Goal: Information Seeking & Learning: Learn about a topic

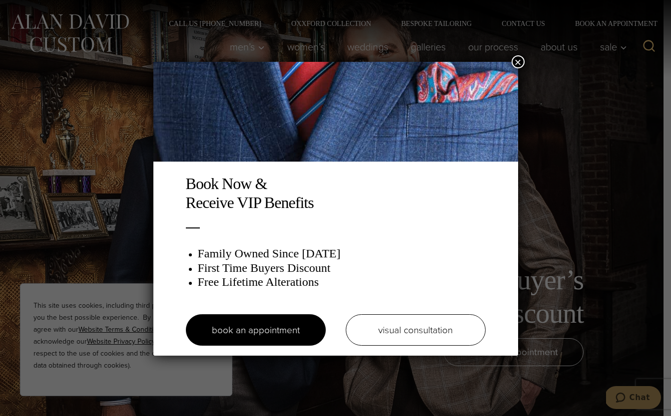
click at [517, 66] on button "×" at bounding box center [517, 61] width 13 height 13
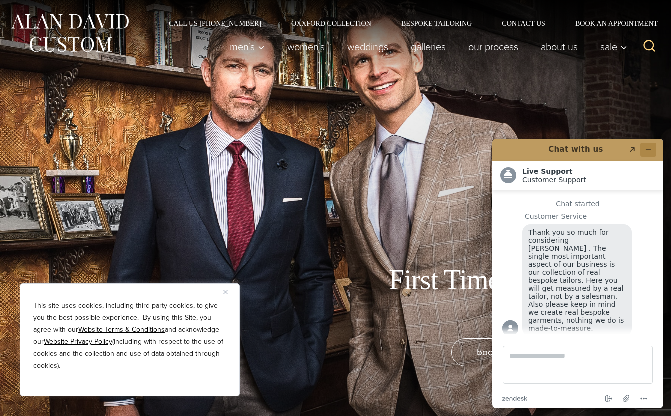
click at [650, 145] on button "Minimize widget" at bounding box center [648, 150] width 16 height 14
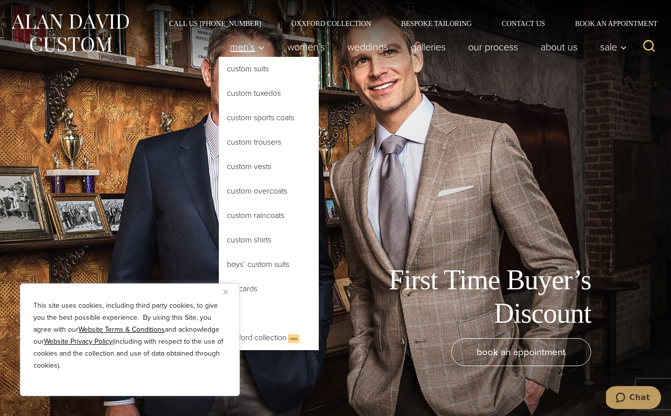
drag, startPoint x: 292, startPoint y: 46, endPoint x: 263, endPoint y: 46, distance: 29.0
click at [222, 45] on link "Men’s" at bounding box center [247, 47] width 57 height 20
click at [230, 46] on span "Men’s" at bounding box center [247, 47] width 35 height 10
click at [238, 67] on link "Custom Suits" at bounding box center [269, 69] width 100 height 24
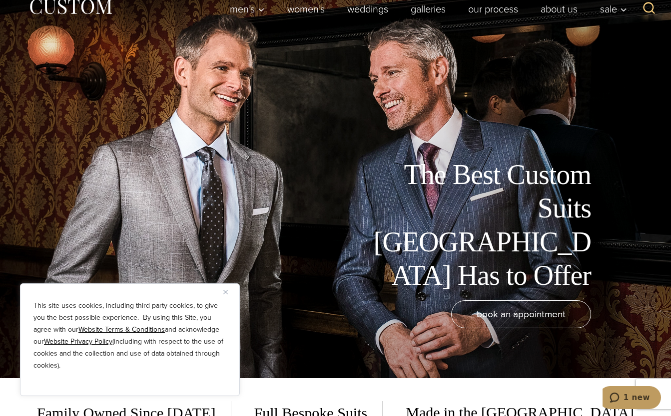
scroll to position [38, 0]
click at [227, 291] on img "Close" at bounding box center [225, 292] width 4 height 4
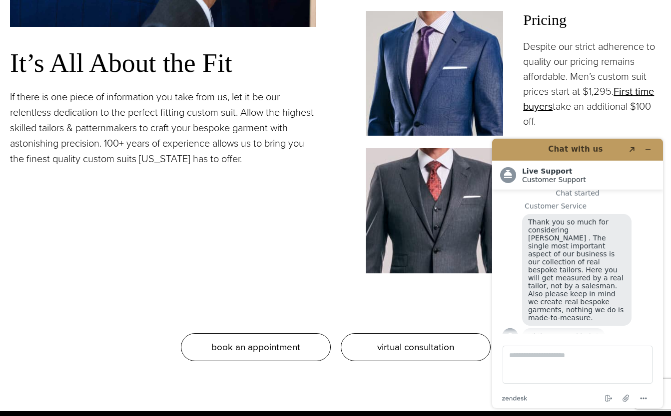
scroll to position [954, 0]
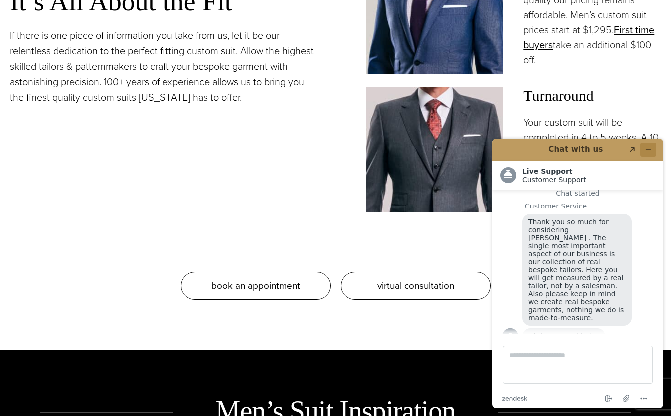
click at [645, 150] on icon "Minimize widget" at bounding box center [647, 149] width 7 height 7
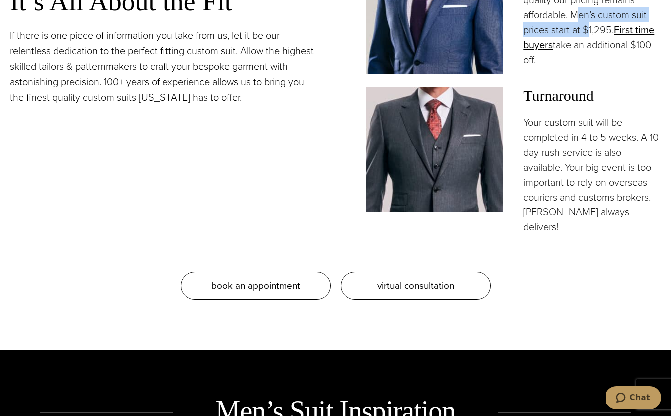
drag, startPoint x: 587, startPoint y: 27, endPoint x: 578, endPoint y: 16, distance: 14.9
click at [578, 16] on p "Despite our strict adherence to quality our pricing remains affordable. Men’s c…" at bounding box center [592, 23] width 138 height 90
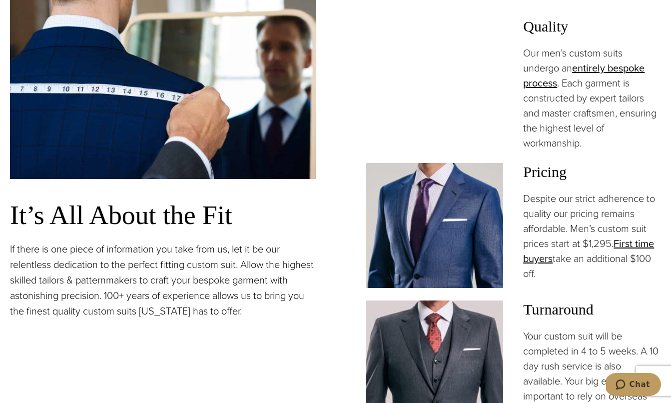
scroll to position [844, 0]
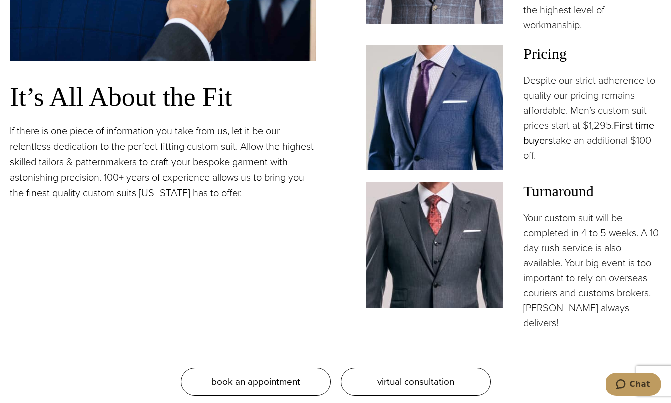
click at [621, 127] on link "First time buyers" at bounding box center [588, 133] width 131 height 30
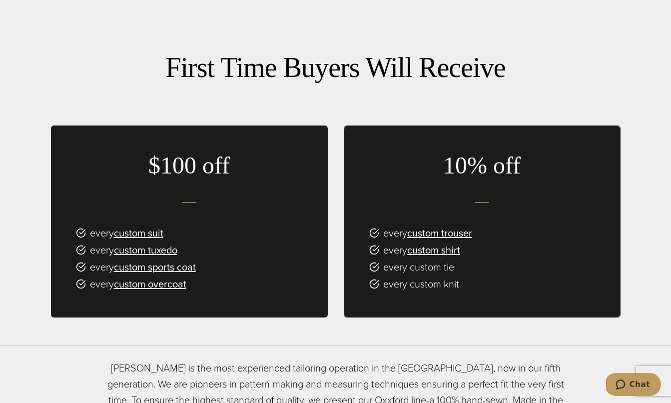
scroll to position [628, 0]
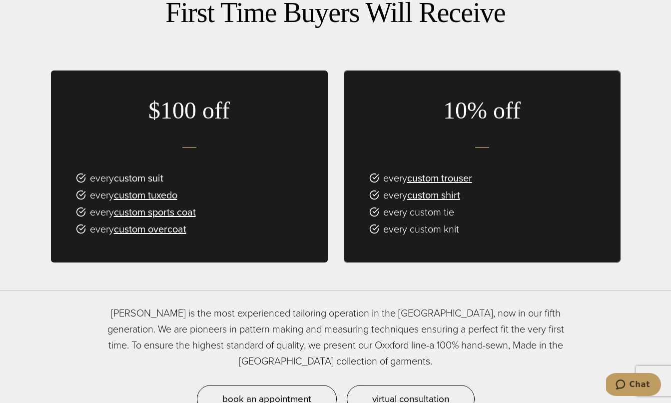
click at [132, 170] on link "custom suit" at bounding box center [138, 177] width 49 height 15
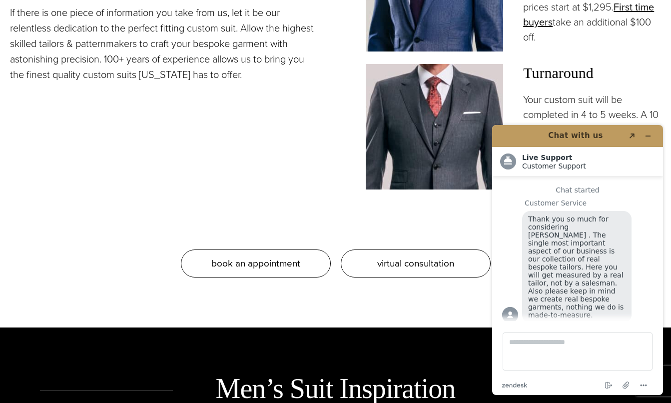
scroll to position [965, 0]
